Goal: Information Seeking & Learning: Learn about a topic

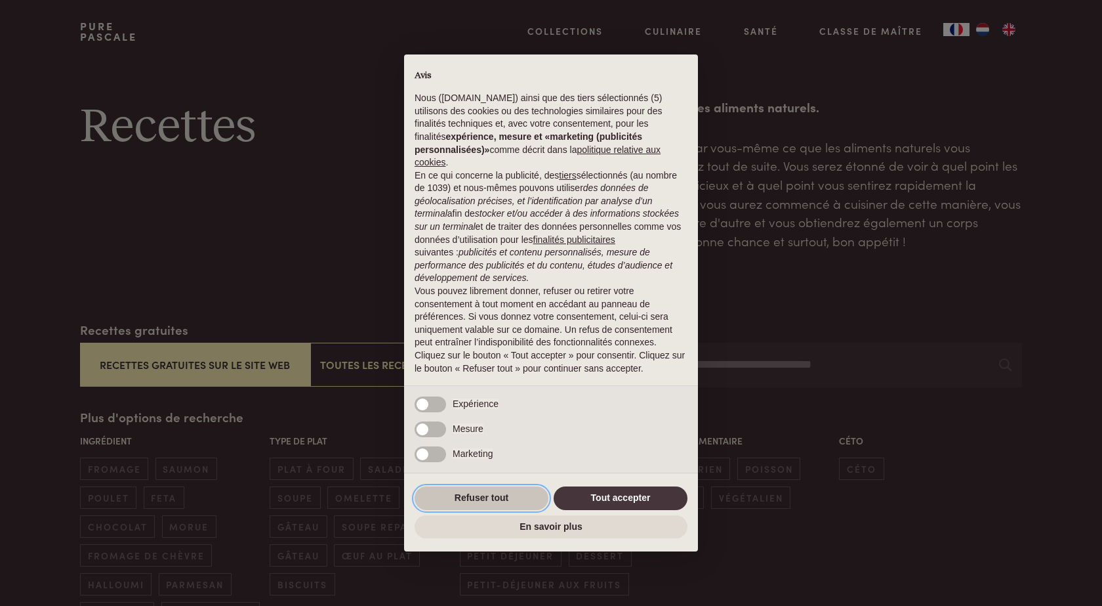
click at [472, 496] on button "Refuser tout" at bounding box center [482, 498] width 134 height 24
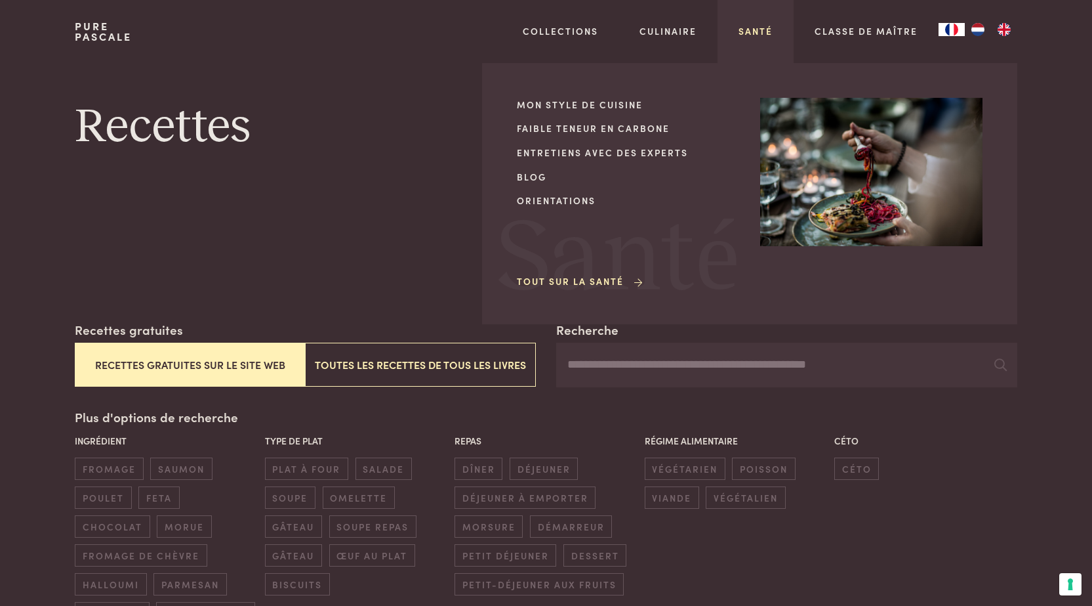
click at [754, 32] on link "Santé" at bounding box center [756, 31] width 34 height 14
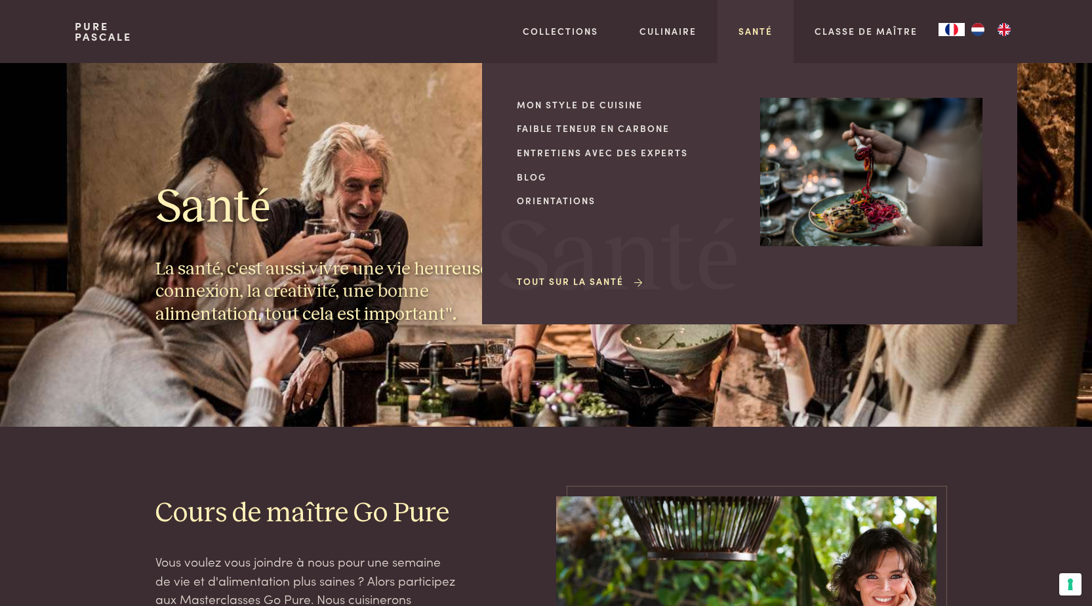
click at [758, 33] on link "Santé" at bounding box center [756, 31] width 34 height 14
click at [561, 199] on link "Orientations" at bounding box center [628, 201] width 222 height 14
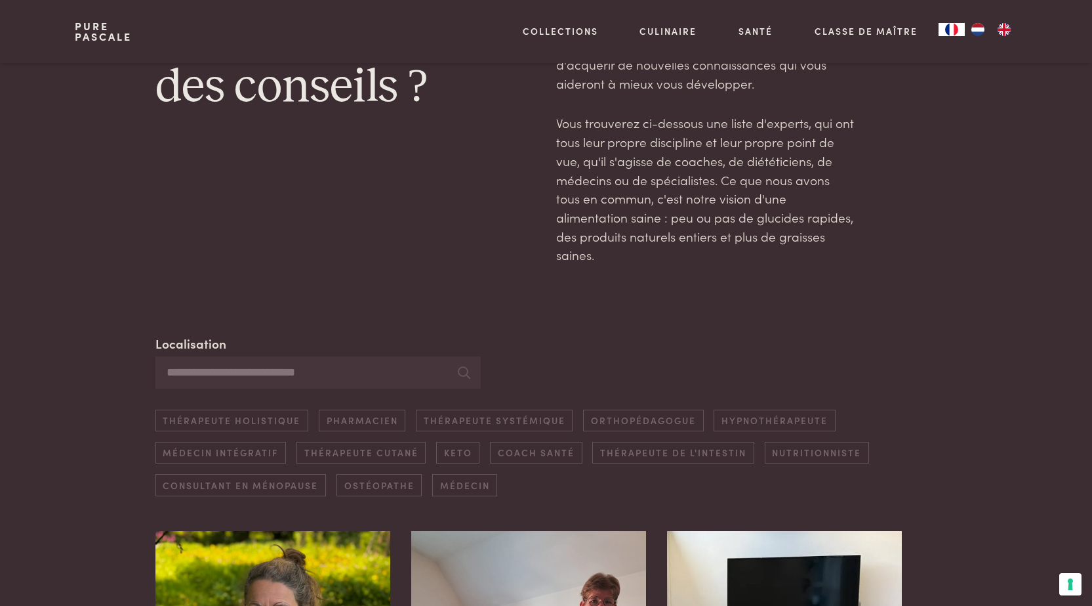
scroll to position [197, 0]
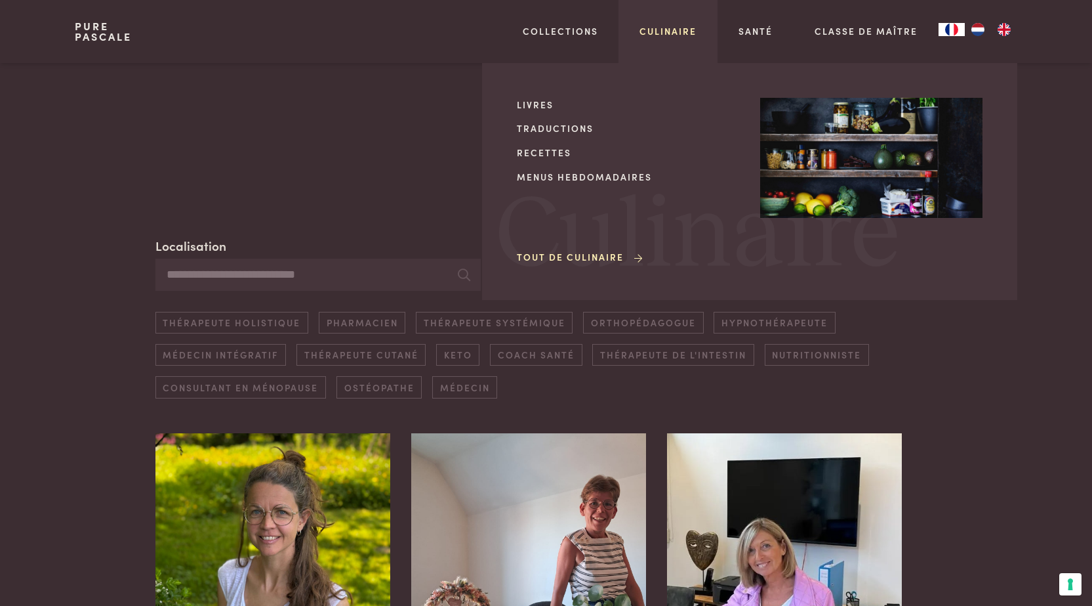
click at [663, 31] on link "Culinaire" at bounding box center [668, 31] width 57 height 14
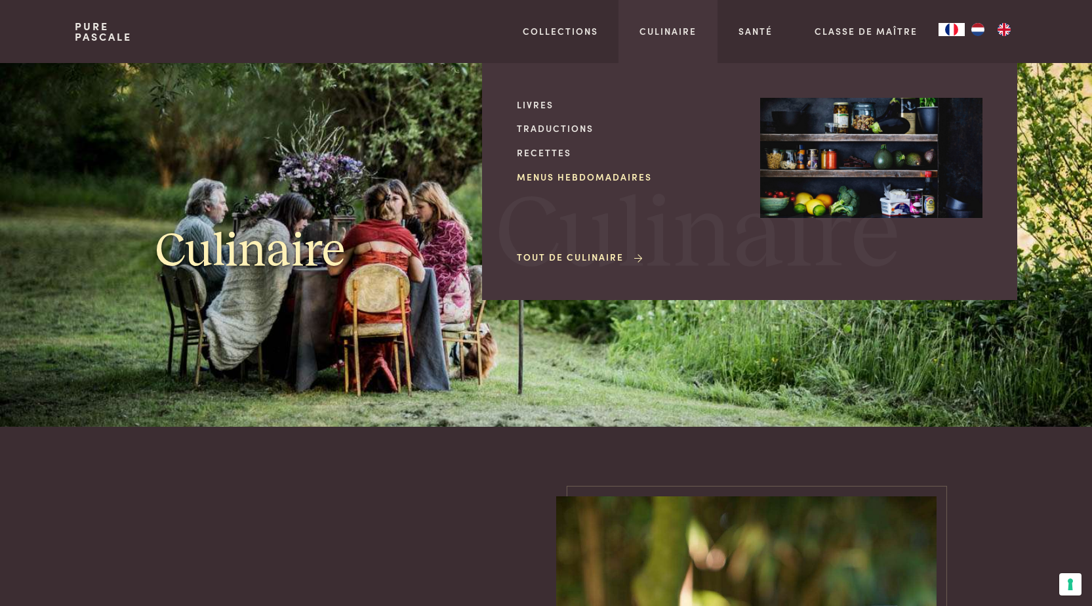
click at [541, 175] on link "Menus hebdomadaires" at bounding box center [628, 177] width 222 height 14
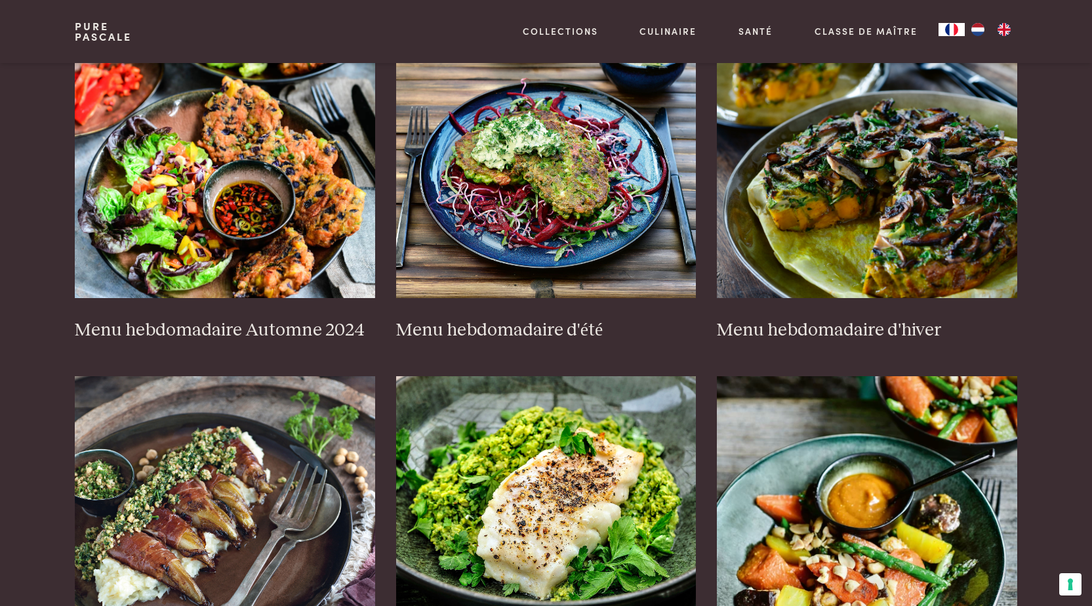
scroll to position [328, 0]
click at [215, 318] on h3 "Menu hebdomadaire Automne 2024" at bounding box center [225, 329] width 300 height 23
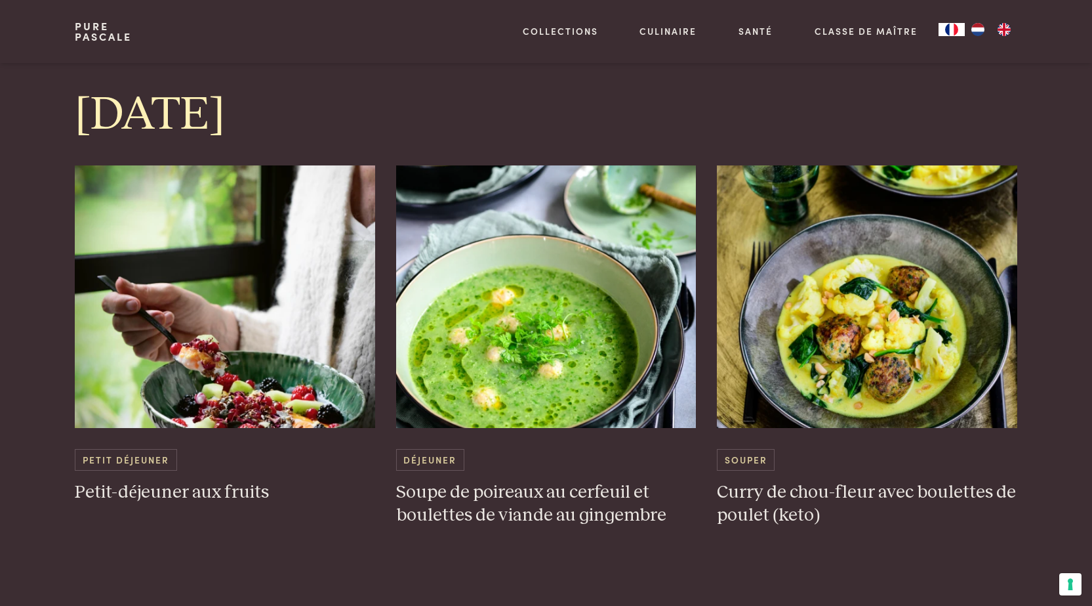
scroll to position [984, 0]
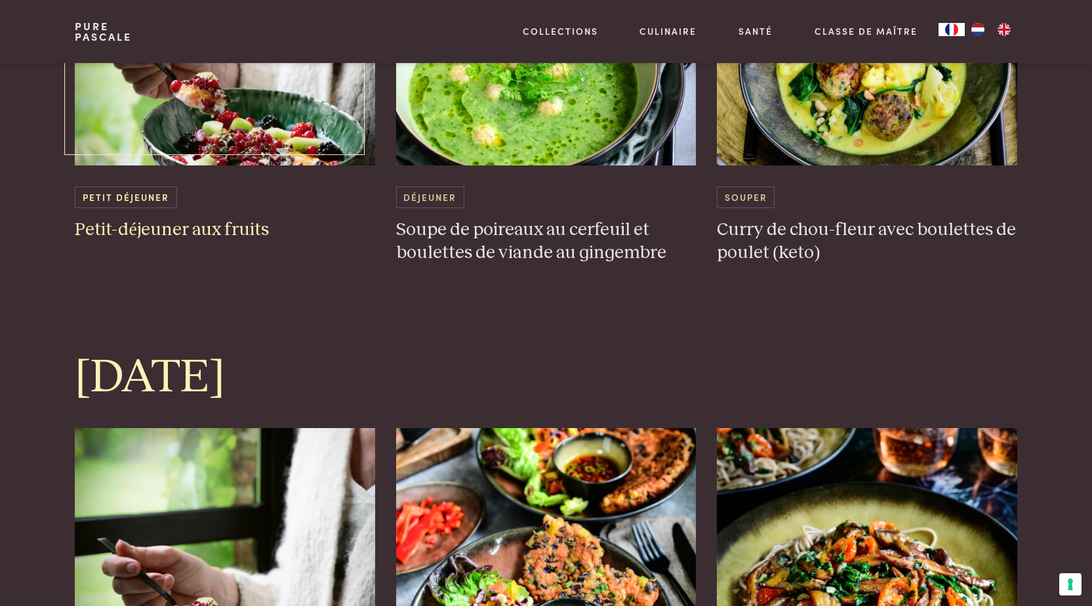
click at [178, 226] on h3 "Petit-déjeuner aux fruits" at bounding box center [225, 229] width 300 height 23
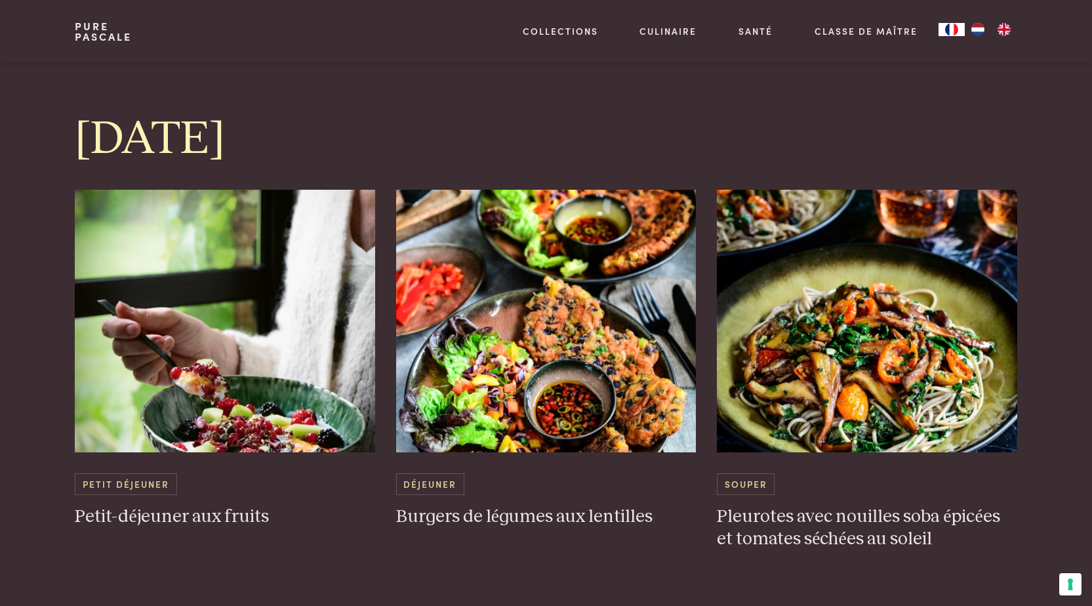
scroll to position [1247, 0]
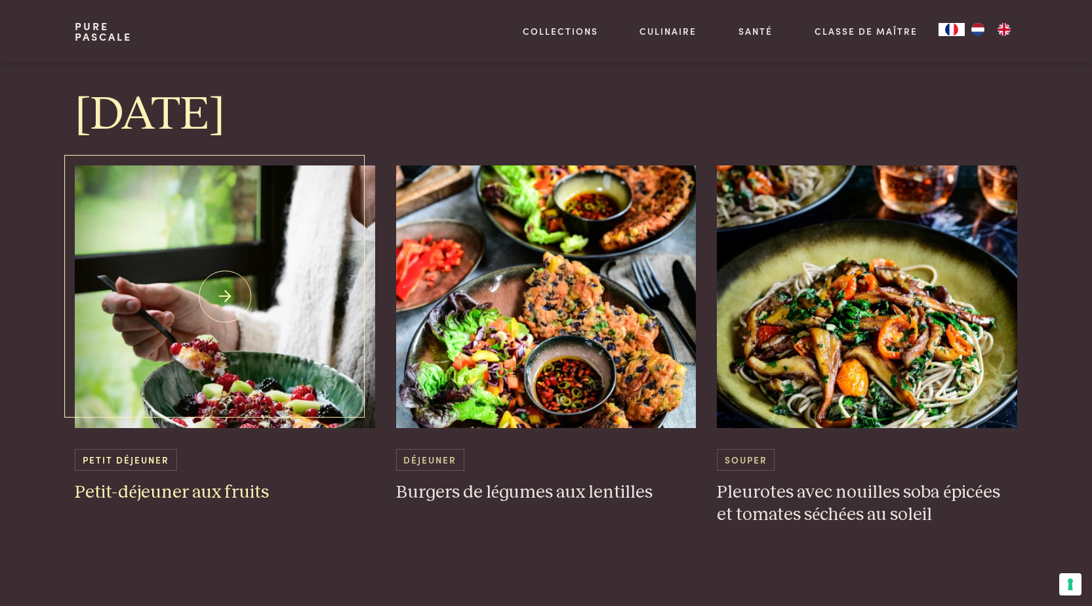
click at [223, 300] on img at bounding box center [225, 296] width 300 height 262
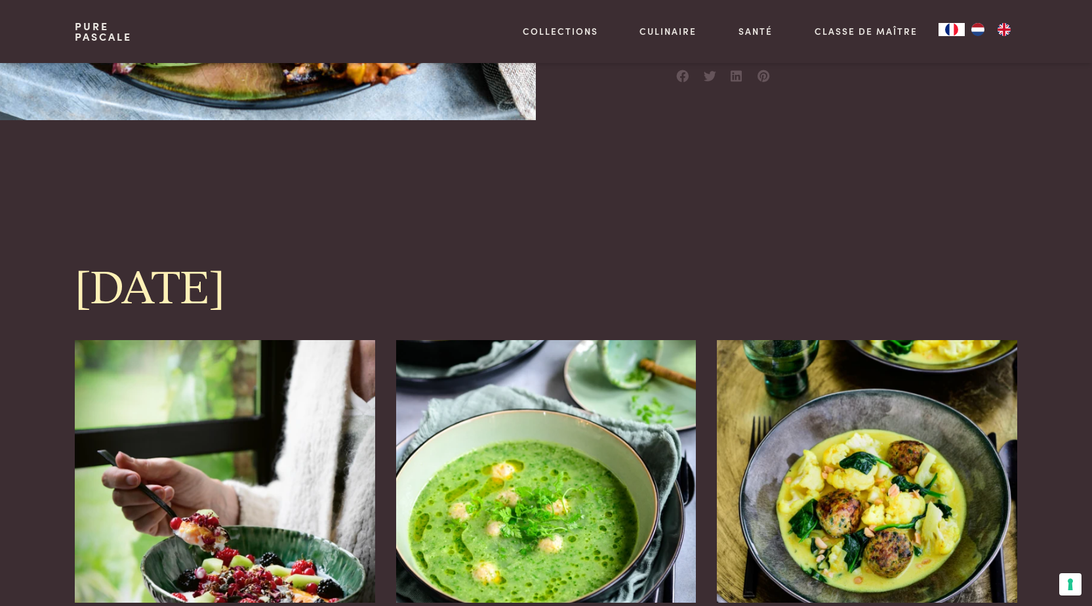
scroll to position [722, 0]
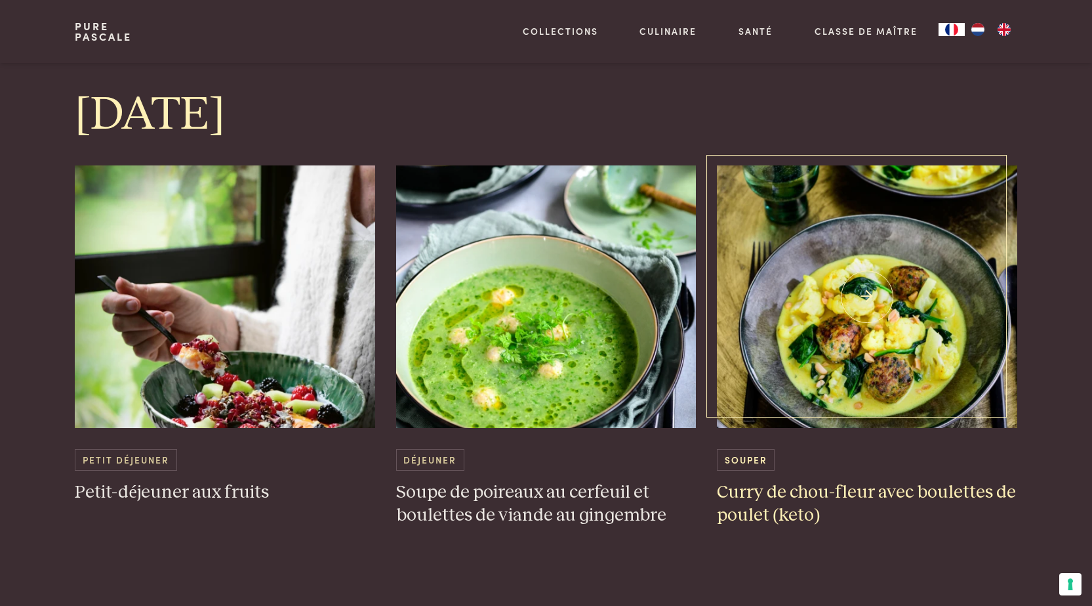
click at [863, 320] on img at bounding box center [867, 296] width 300 height 262
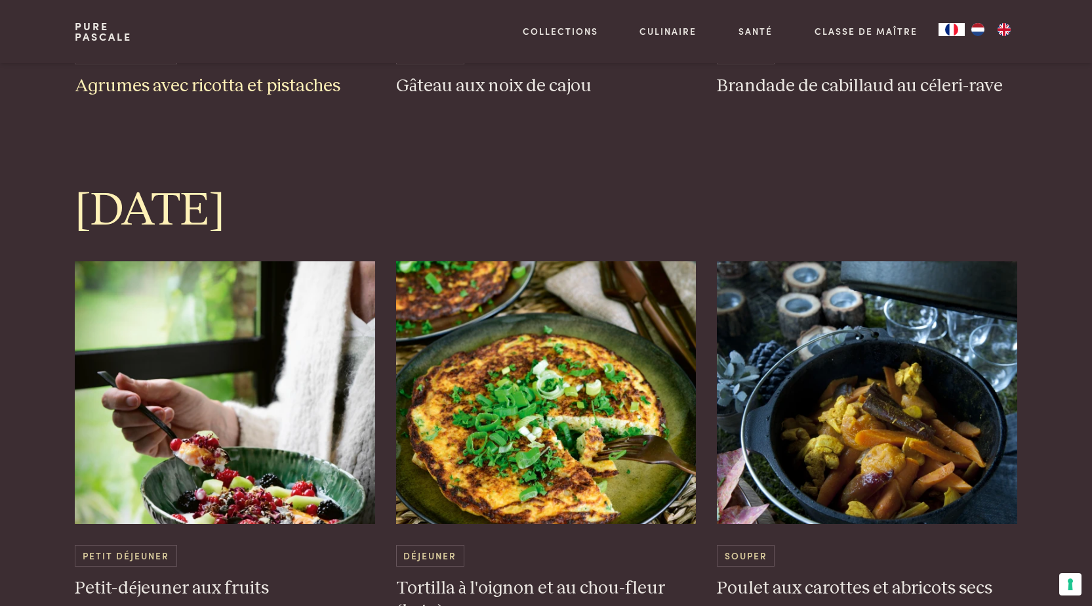
scroll to position [2296, 0]
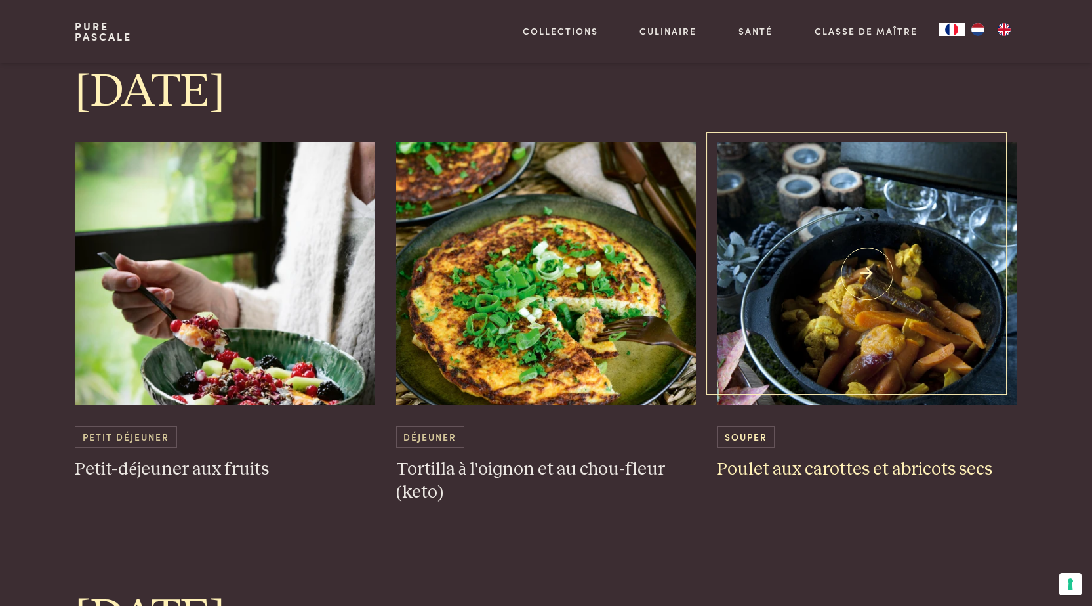
click at [867, 341] on img at bounding box center [867, 273] width 300 height 262
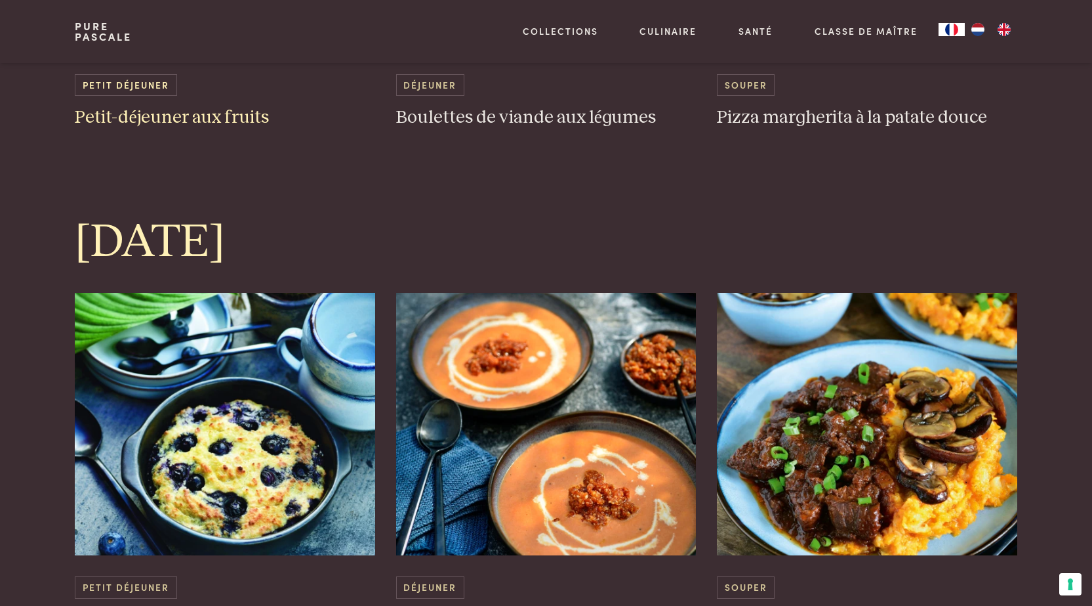
scroll to position [3346, 0]
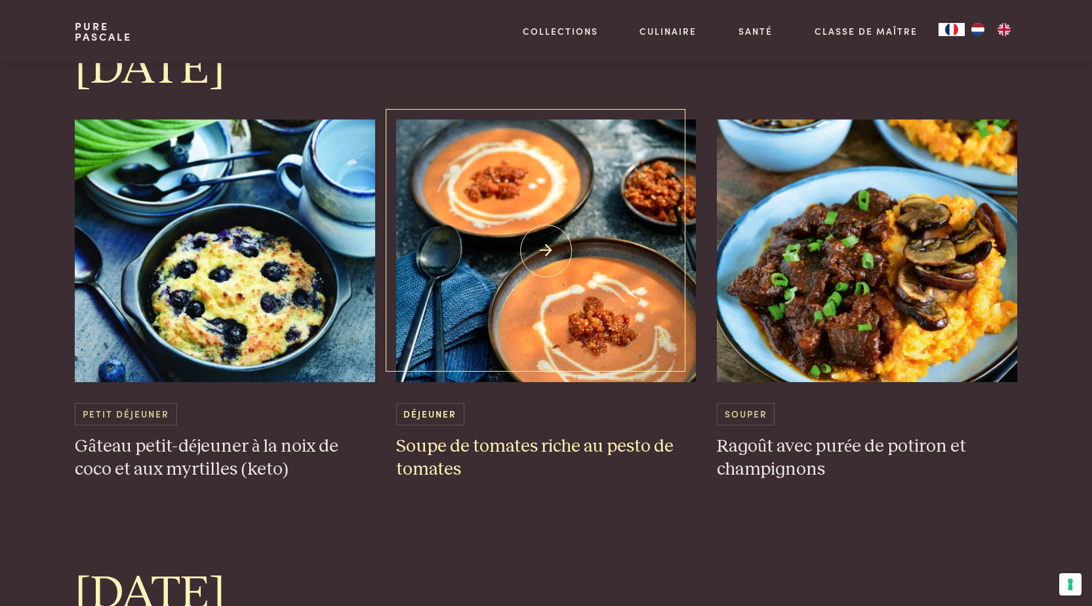
click at [502, 449] on h3 "Soupe de tomates riche au pesto de tomates" at bounding box center [546, 457] width 300 height 45
click at [474, 449] on h3 "Soupe de tomates riche au pesto de tomates" at bounding box center [546, 457] width 300 height 45
click at [545, 251] on img at bounding box center [546, 250] width 300 height 262
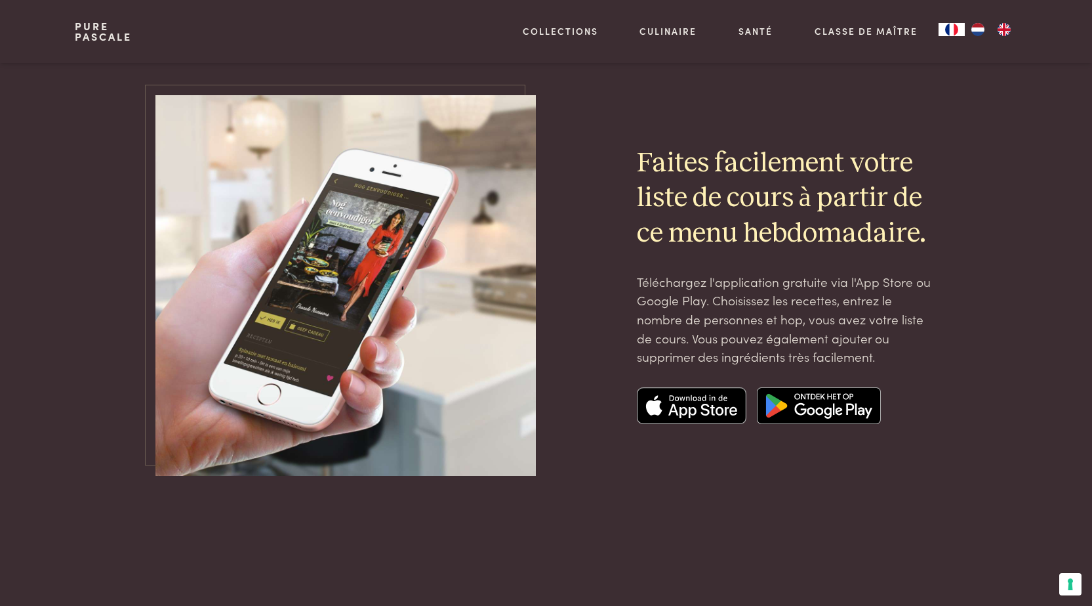
scroll to position [4396, 0]
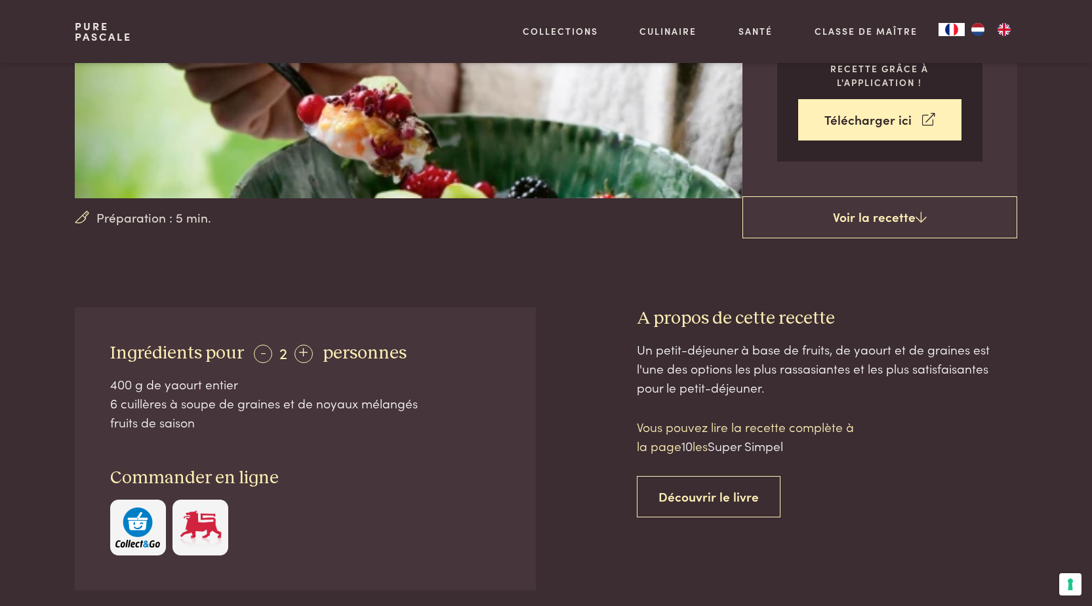
scroll to position [459, 0]
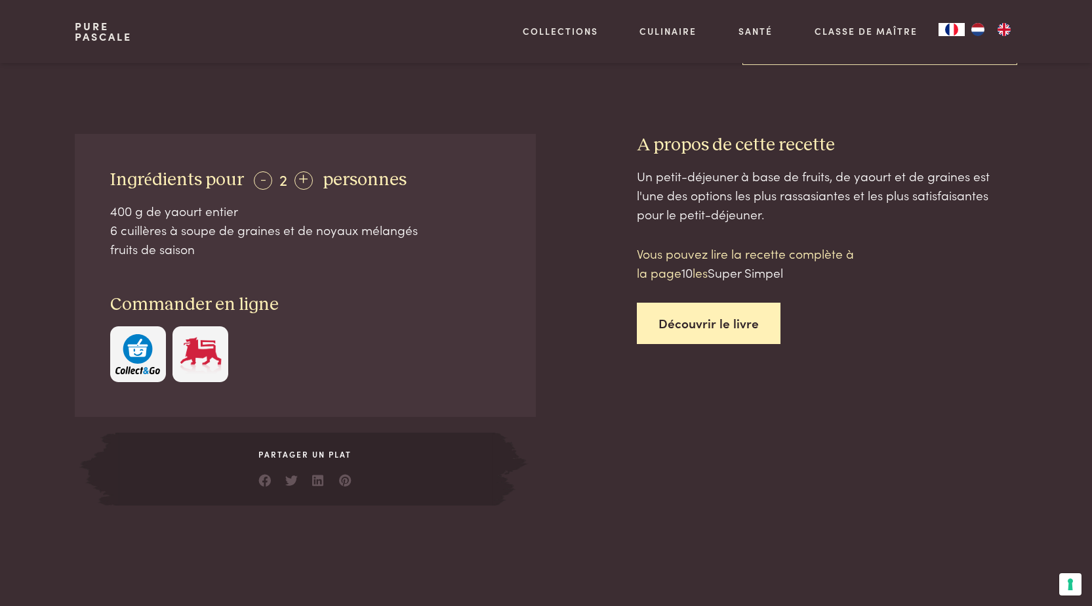
click at [697, 321] on link "Découvrir le livre" at bounding box center [709, 322] width 144 height 41
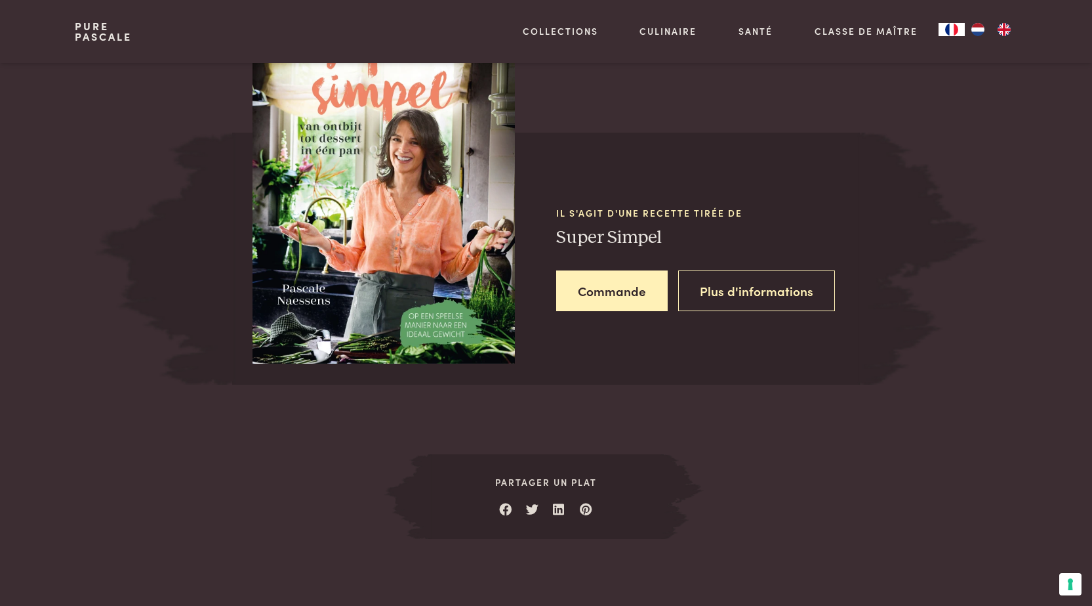
scroll to position [1104, 0]
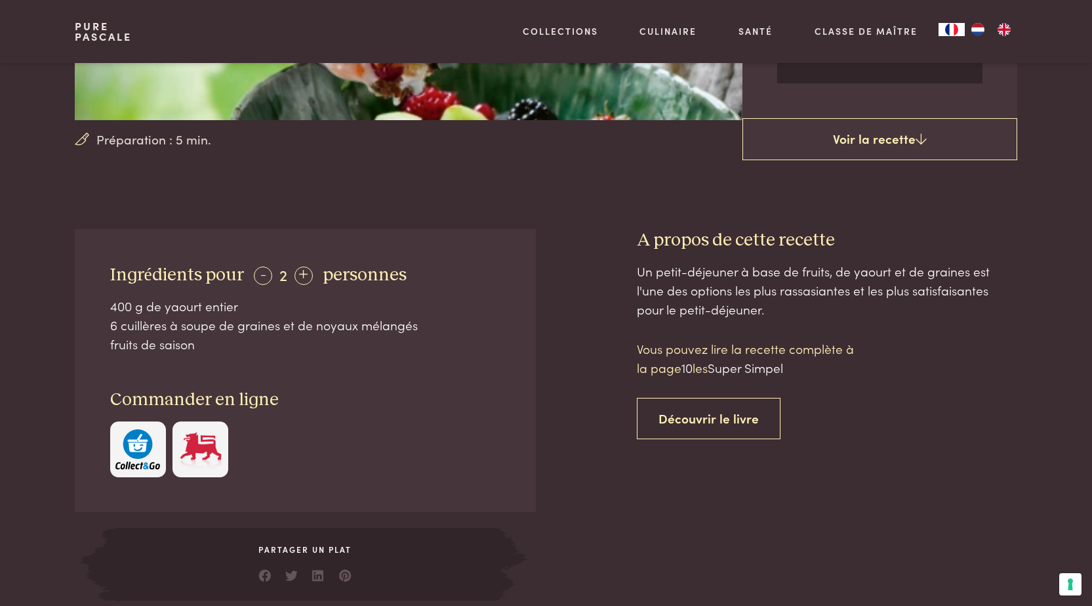
scroll to position [459, 0]
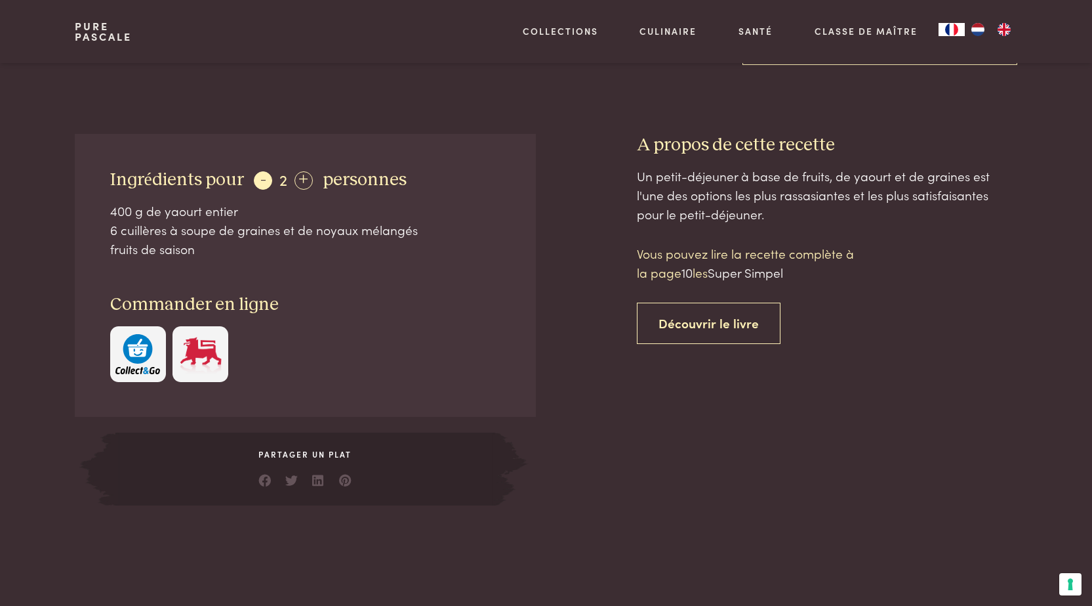
click at [263, 180] on div "-" at bounding box center [263, 180] width 18 height 18
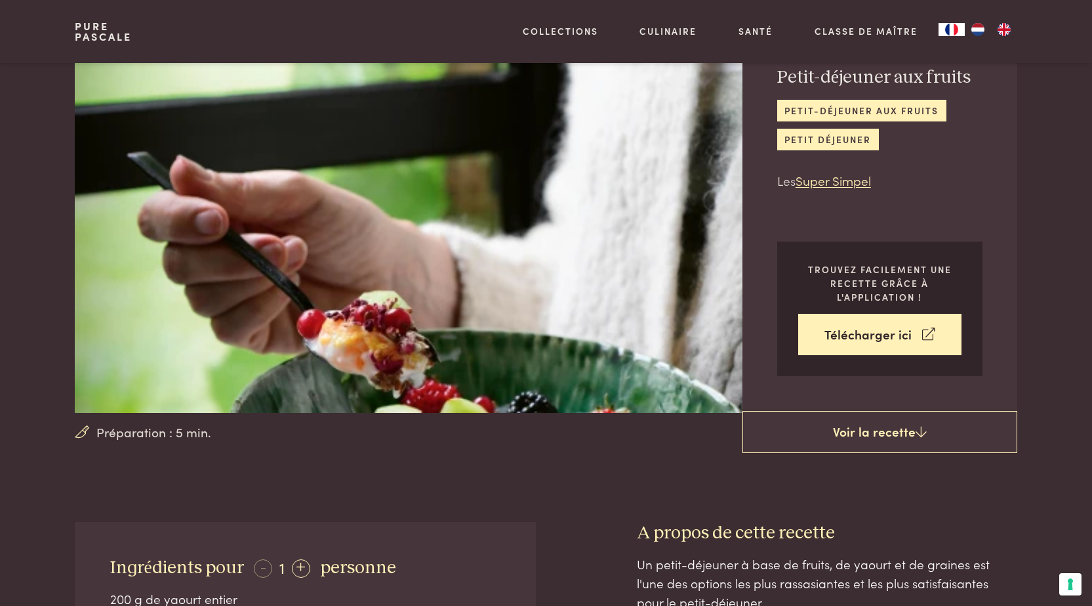
scroll to position [66, 0]
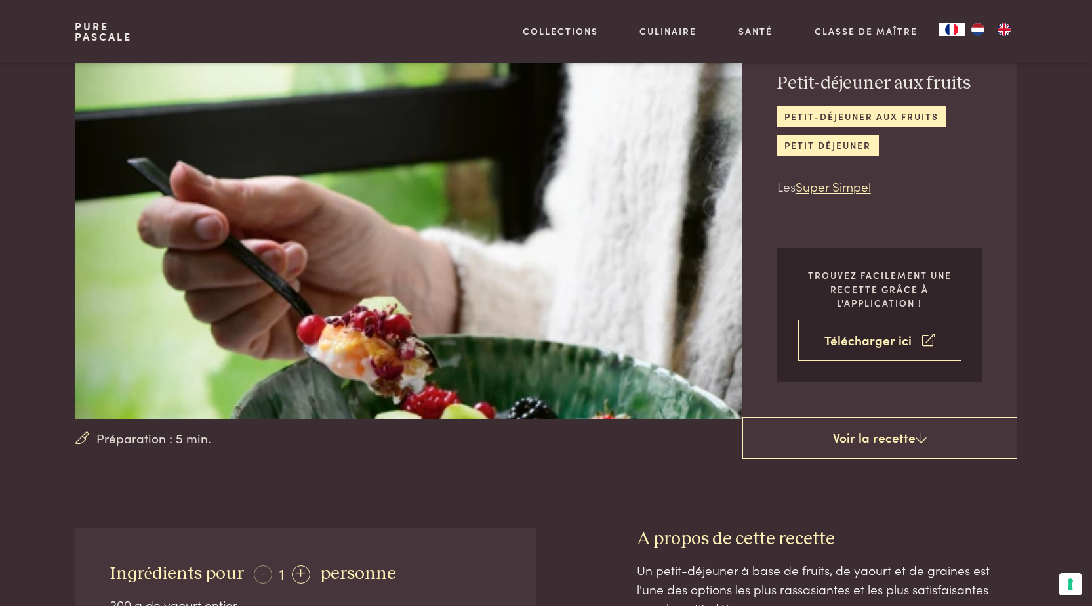
click at [865, 341] on link "Télécharger ici" at bounding box center [879, 340] width 163 height 41
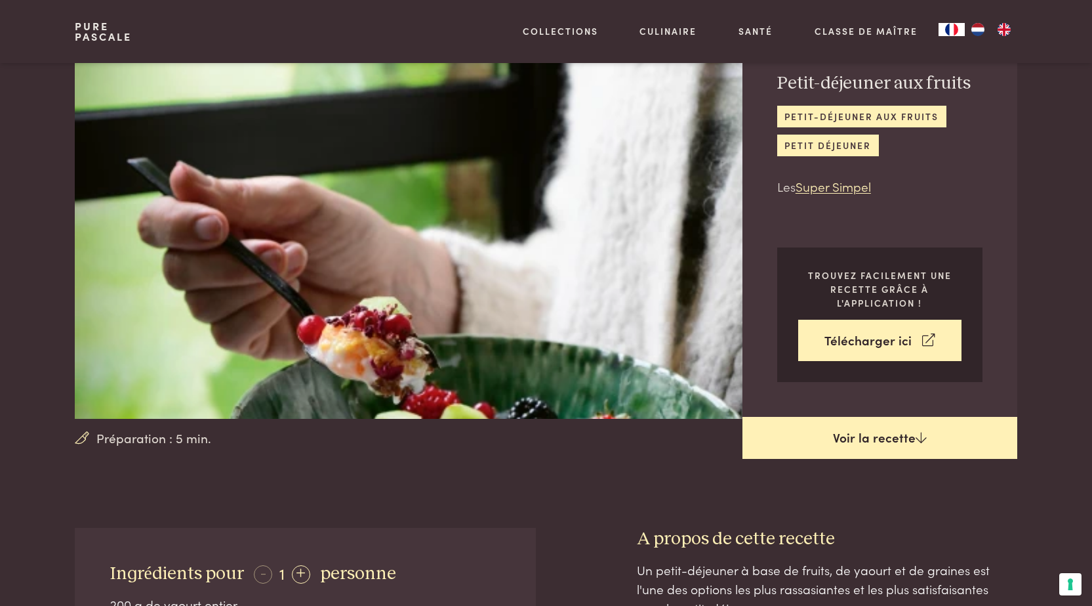
click at [884, 438] on link "Voir la recette" at bounding box center [880, 438] width 275 height 42
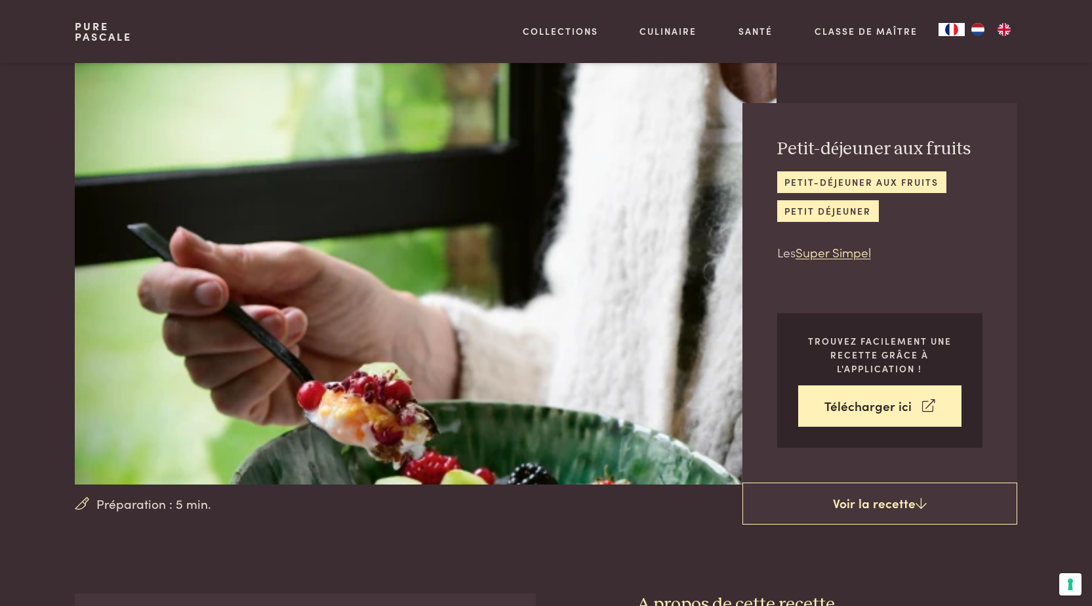
scroll to position [593, 0]
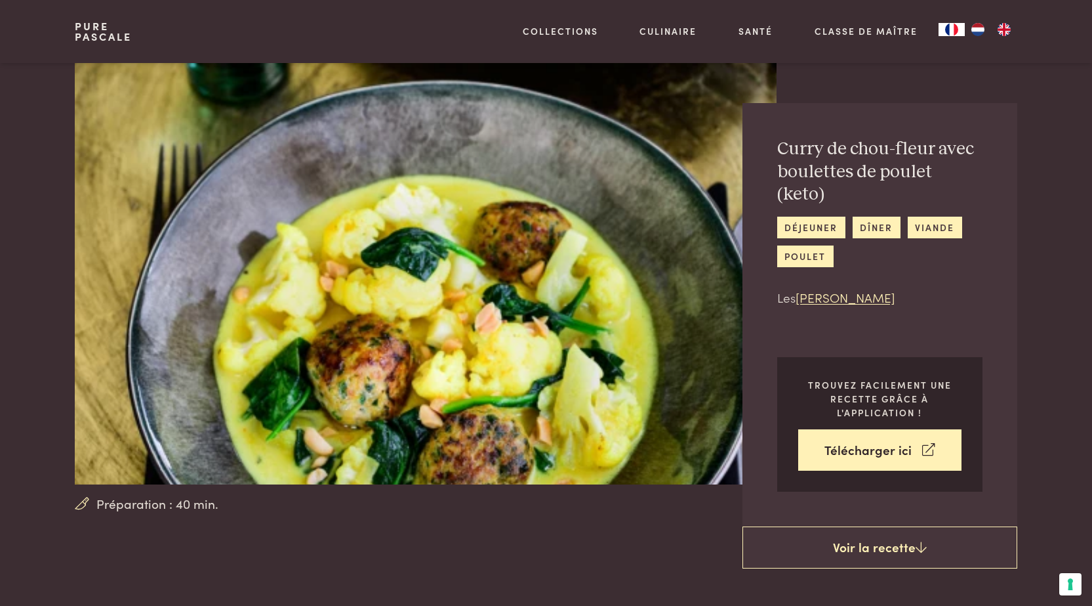
scroll to position [525, 0]
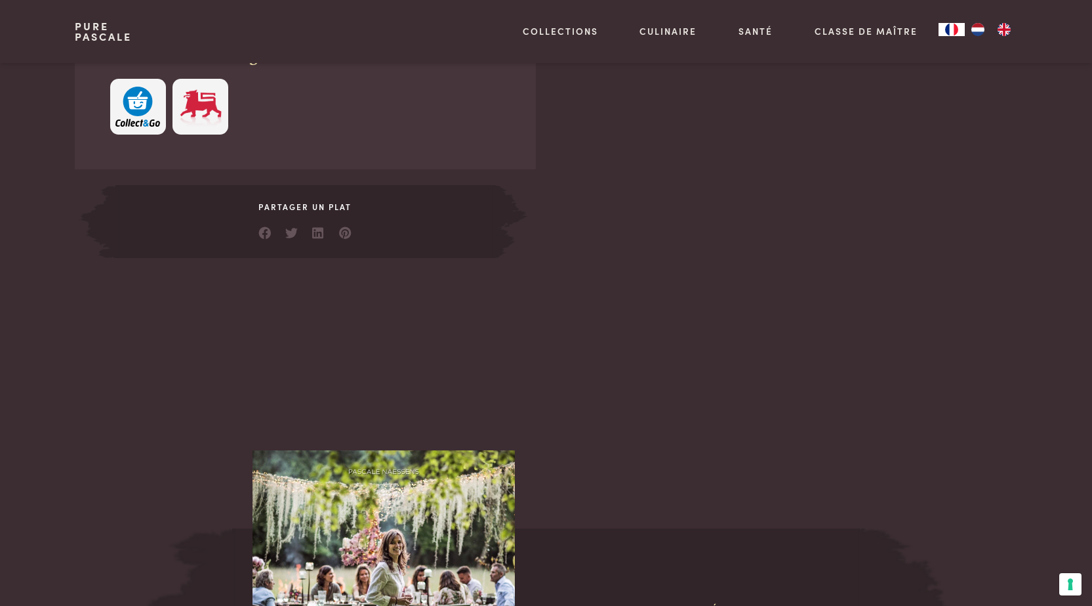
scroll to position [984, 0]
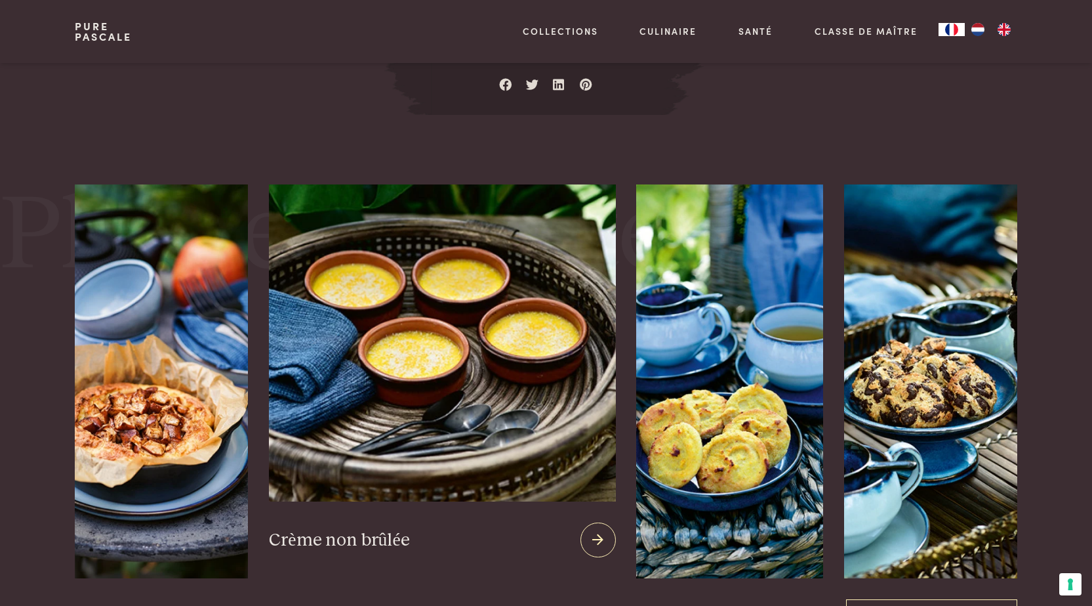
scroll to position [1640, 0]
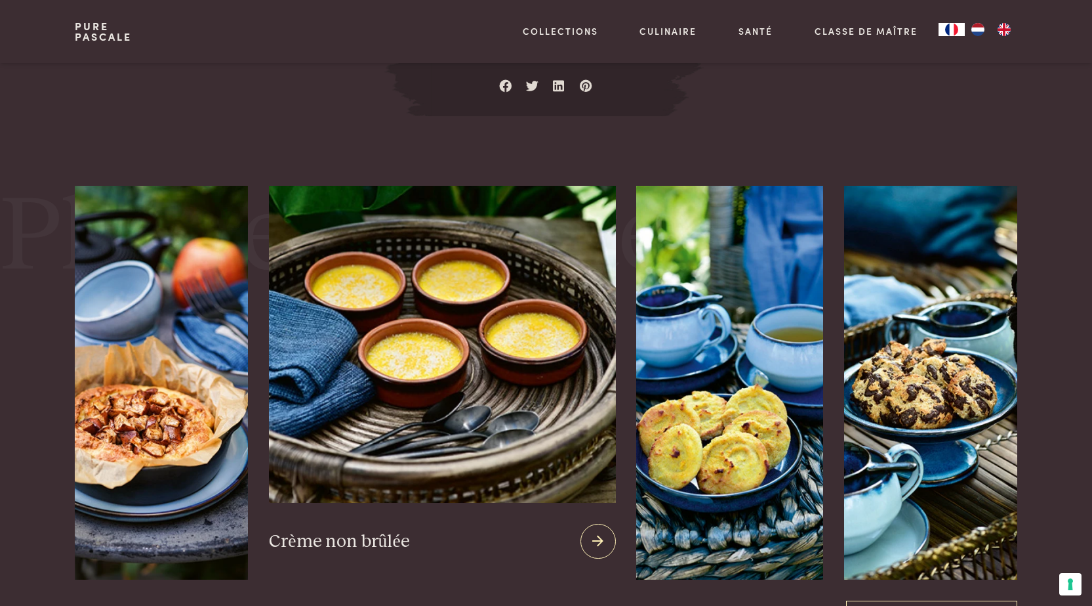
click at [409, 398] on img at bounding box center [442, 344] width 346 height 317
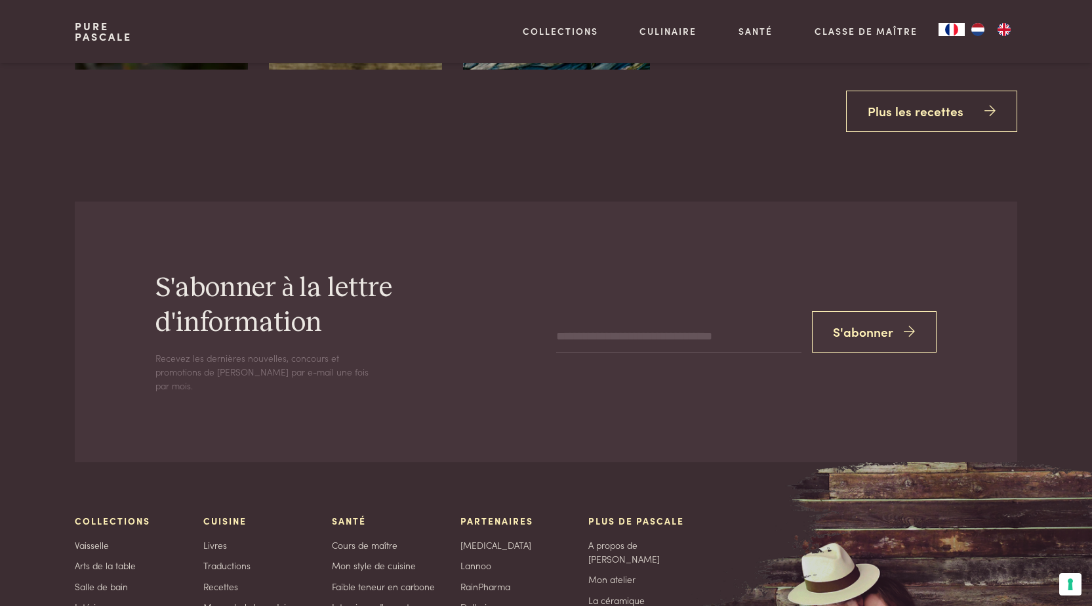
scroll to position [2362, 0]
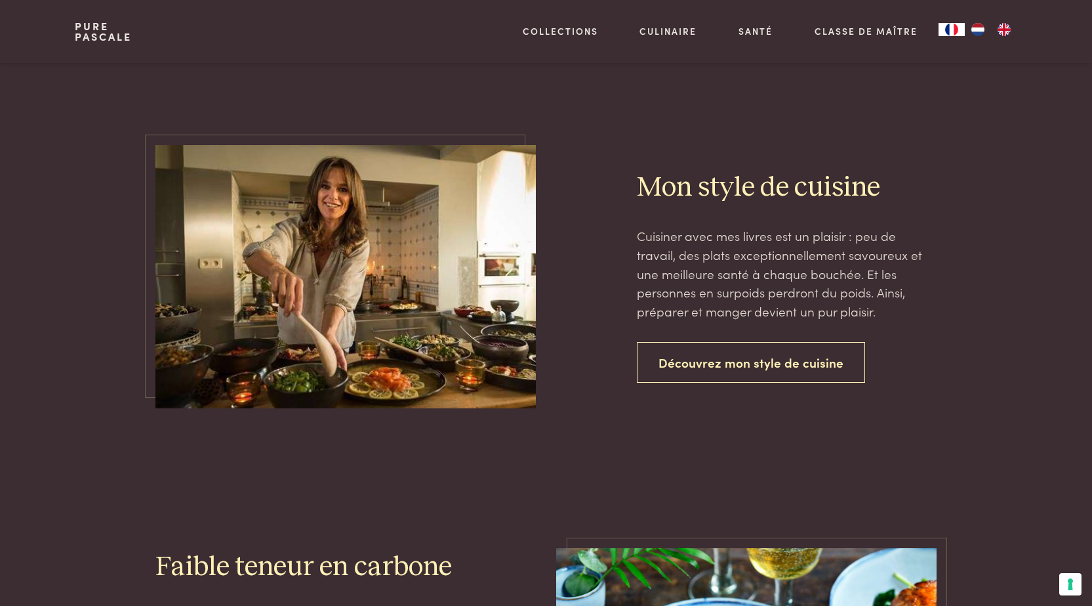
scroll to position [590, 0]
